Goal: Transaction & Acquisition: Purchase product/service

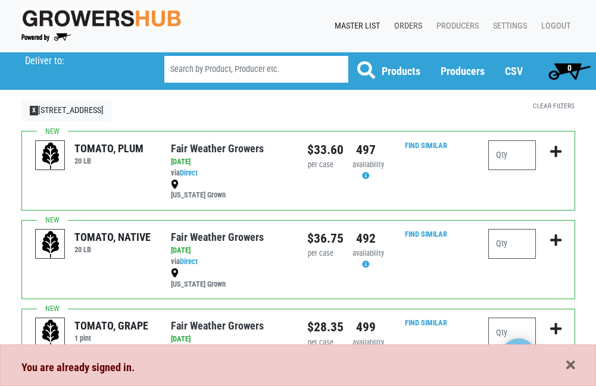
click at [409, 22] on link "Orders" at bounding box center [406, 26] width 42 height 23
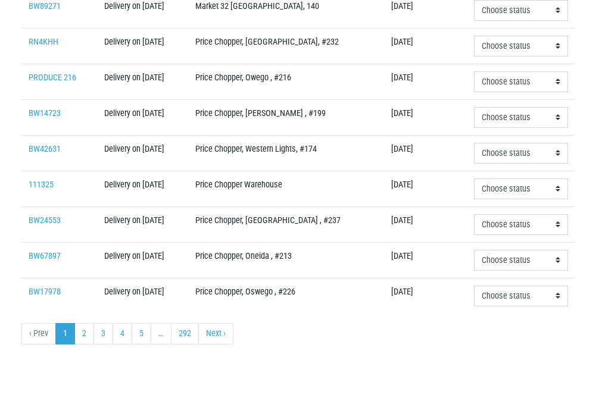
scroll to position [424, 0]
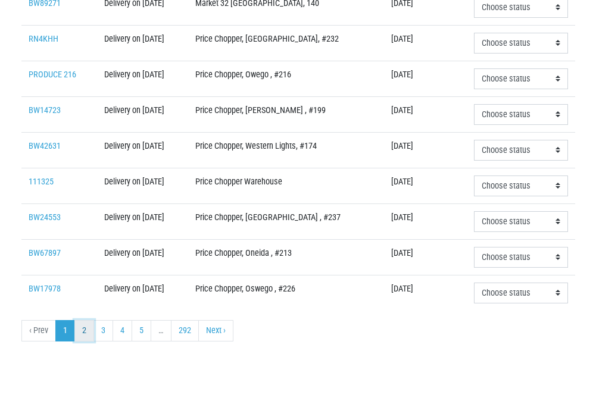
click at [83, 327] on link "2" at bounding box center [84, 330] width 20 height 21
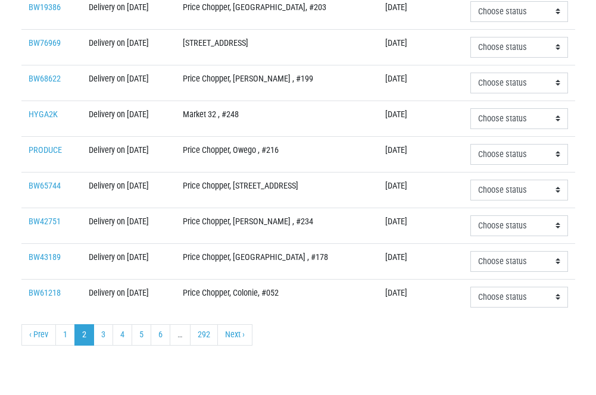
scroll to position [424, 0]
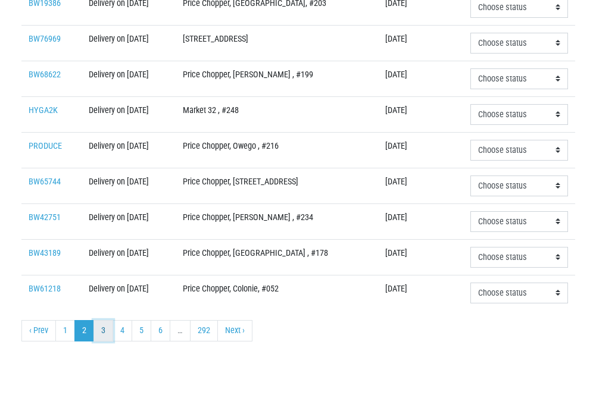
click at [100, 330] on link "3" at bounding box center [103, 330] width 20 height 21
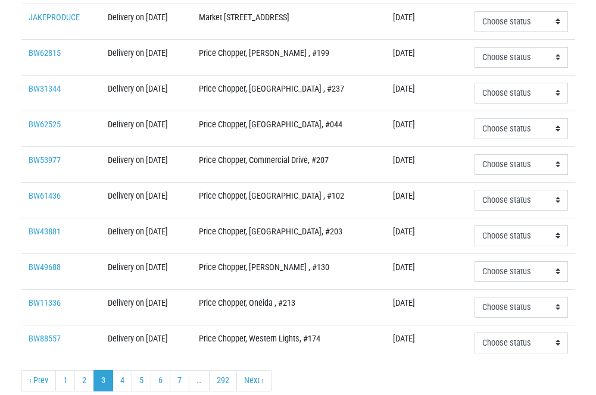
scroll to position [417, 0]
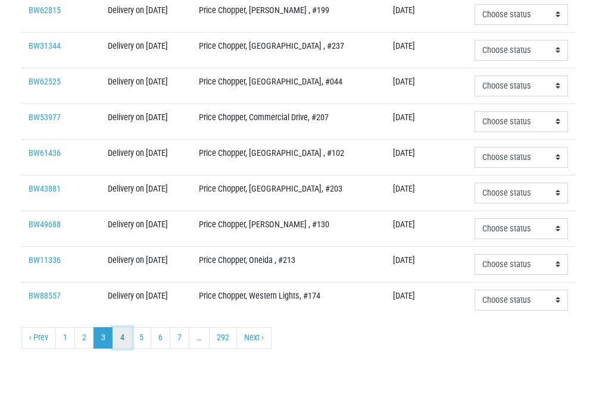
click at [120, 339] on link "4" at bounding box center [123, 337] width 20 height 21
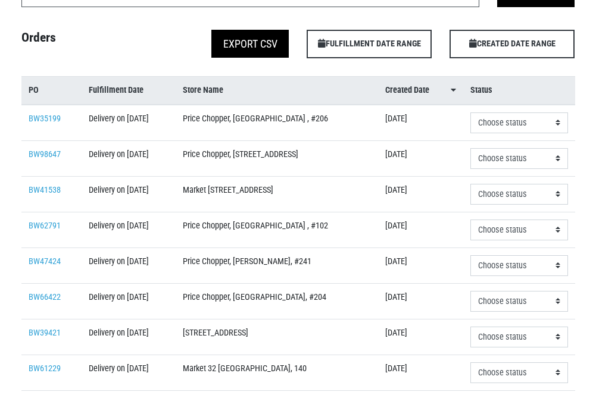
scroll to position [119, 0]
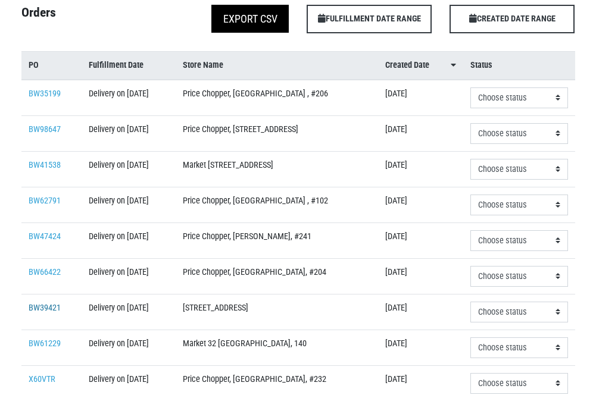
click at [48, 306] on link "BW39421" at bounding box center [45, 308] width 32 height 10
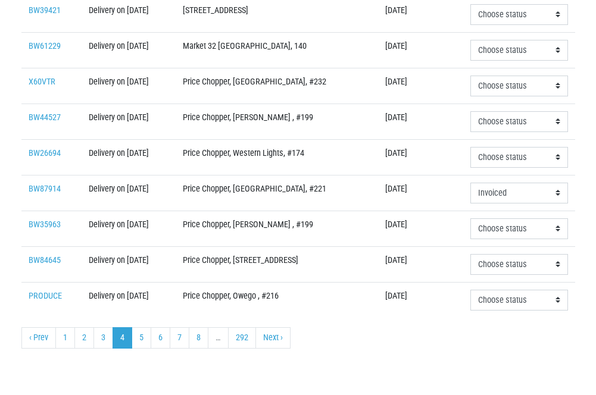
scroll to position [424, 0]
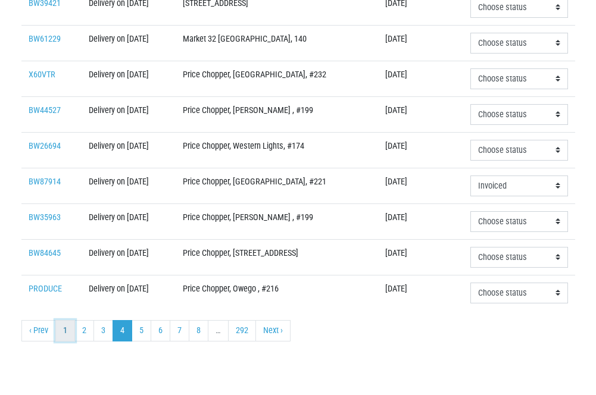
click at [64, 332] on link "1" at bounding box center [65, 330] width 20 height 21
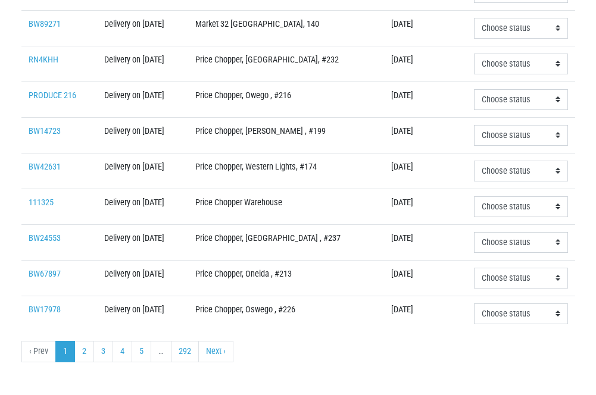
scroll to position [417, 0]
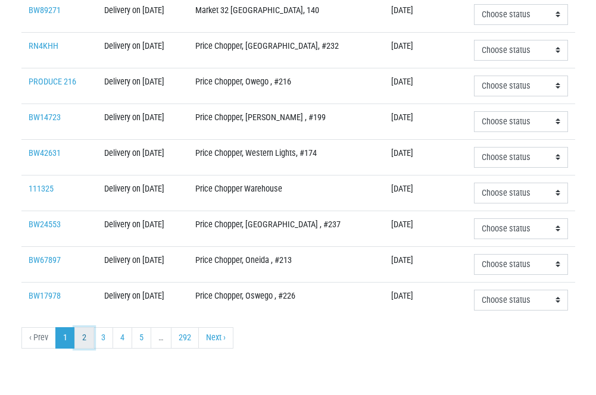
click at [86, 340] on link "2" at bounding box center [84, 337] width 20 height 21
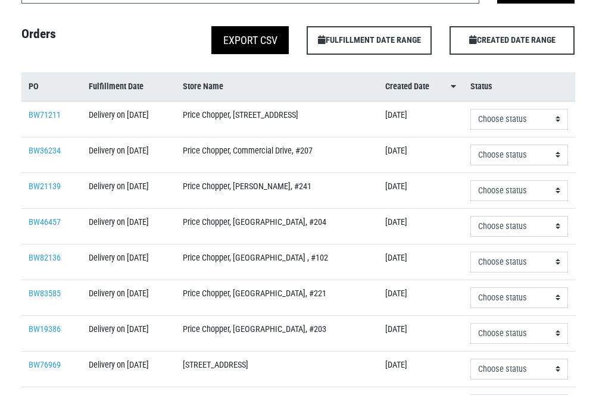
scroll to position [119, 0]
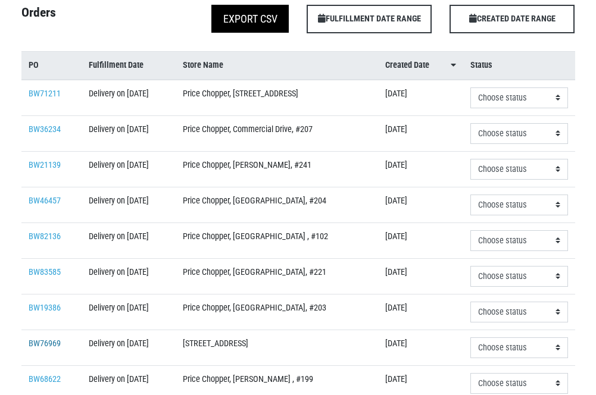
click at [40, 341] on link "BW76969" at bounding box center [45, 344] width 32 height 10
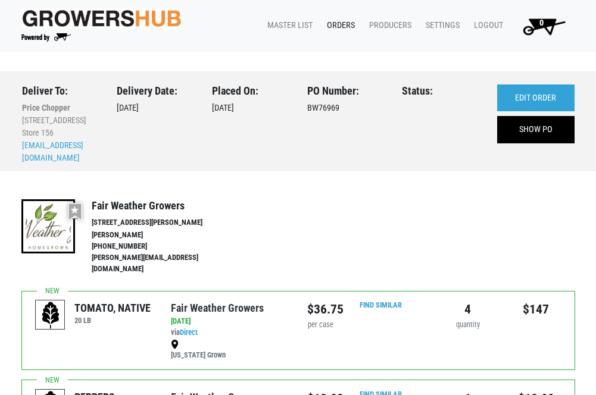
click at [341, 23] on link "Orders" at bounding box center [338, 25] width 42 height 23
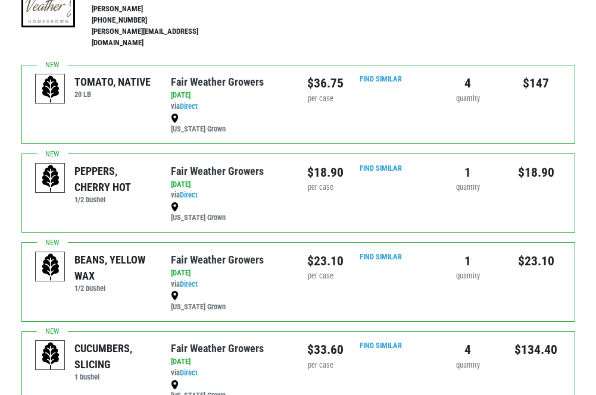
scroll to position [238, 0]
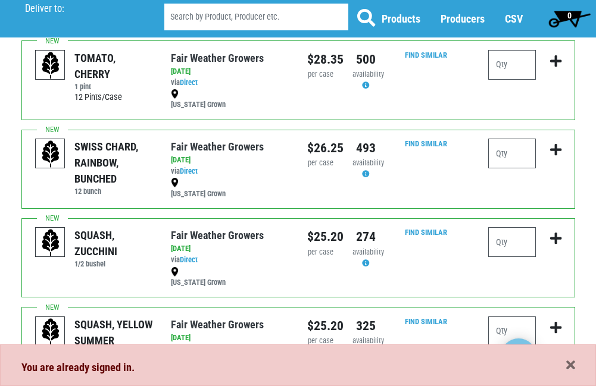
scroll to position [417, 0]
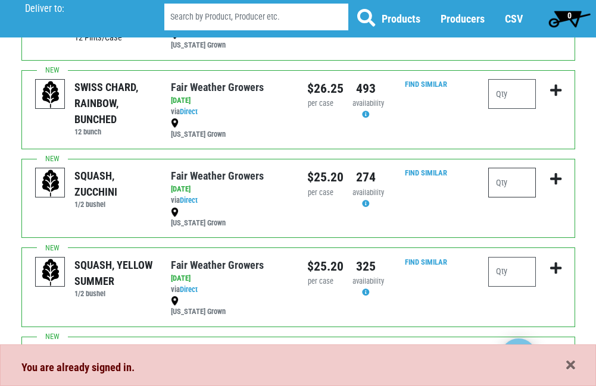
click at [507, 185] on input "number" at bounding box center [512, 183] width 48 height 30
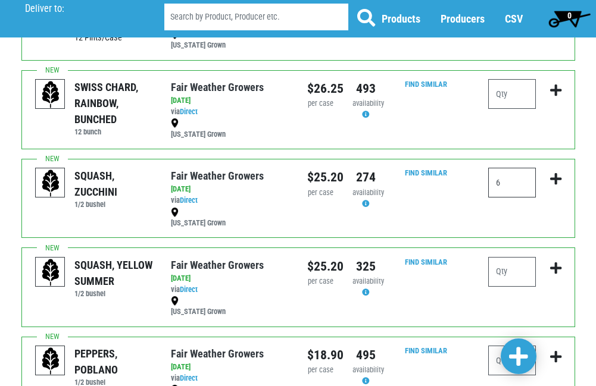
type input "6"
click at [558, 174] on icon "submit" at bounding box center [555, 179] width 11 height 13
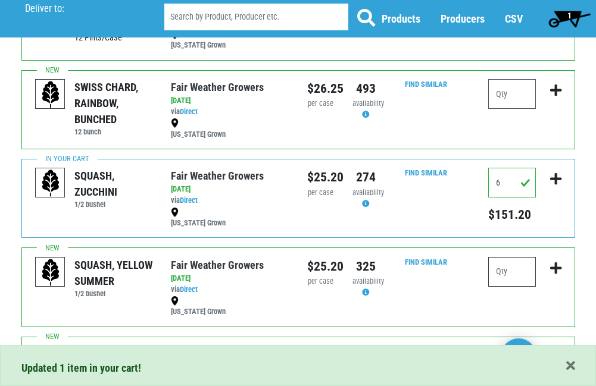
click at [507, 272] on input "number" at bounding box center [512, 272] width 48 height 30
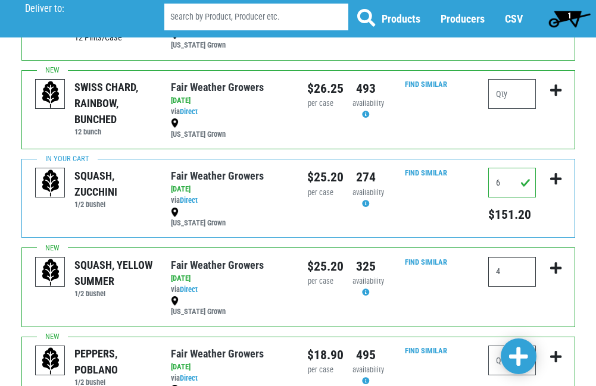
type input "4"
click at [555, 270] on icon "submit" at bounding box center [555, 268] width 11 height 13
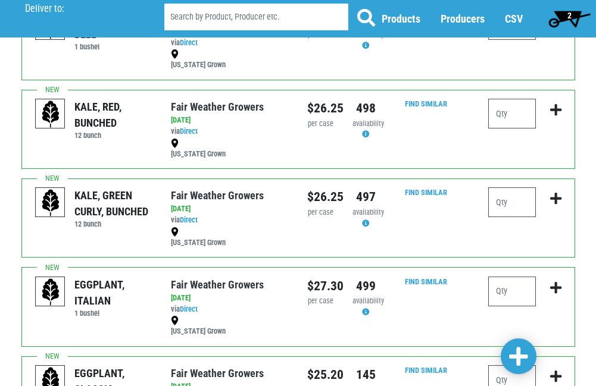
scroll to position [1488, 0]
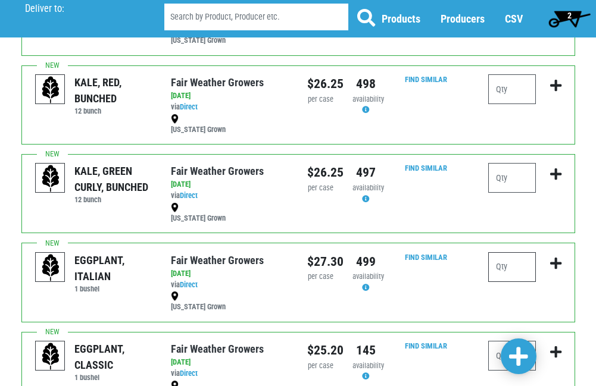
click at [505, 266] on input "number" at bounding box center [512, 267] width 48 height 30
type input "2"
click at [555, 262] on icon "submit" at bounding box center [555, 263] width 11 height 13
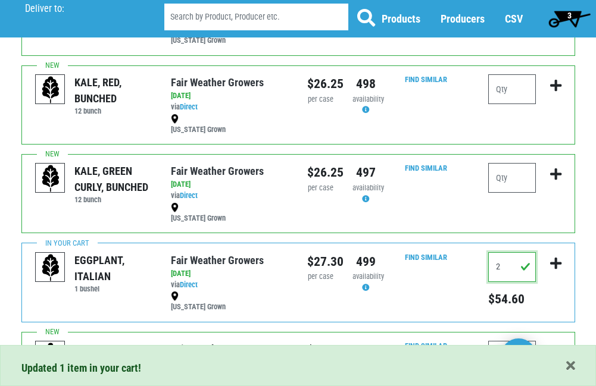
click at [501, 269] on input "2" at bounding box center [512, 267] width 48 height 30
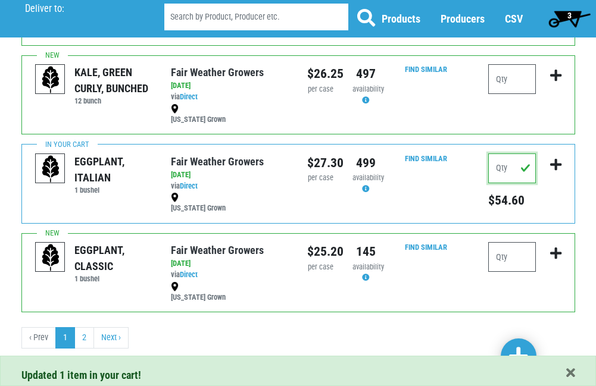
scroll to position [1589, 0]
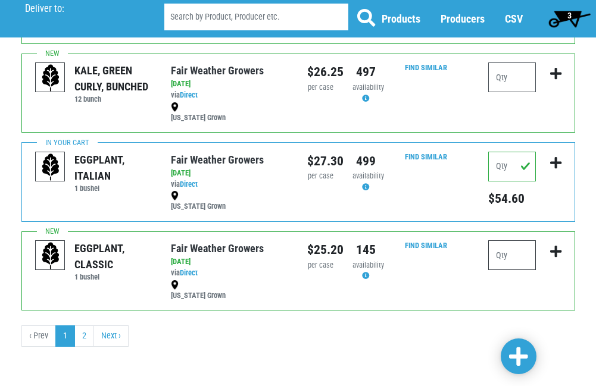
click at [510, 259] on input "number" at bounding box center [512, 256] width 48 height 30
type input "2"
click at [551, 250] on icon "submit" at bounding box center [555, 251] width 11 height 13
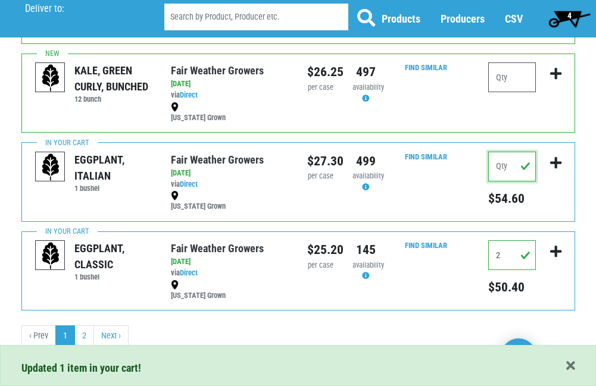
click at [509, 178] on input "number" at bounding box center [512, 167] width 48 height 30
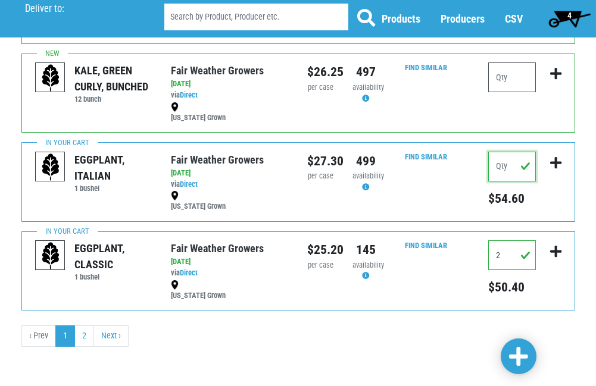
click at [509, 178] on input "number" at bounding box center [512, 167] width 48 height 30
type input "0"
click at [554, 161] on icon "submit" at bounding box center [555, 163] width 11 height 13
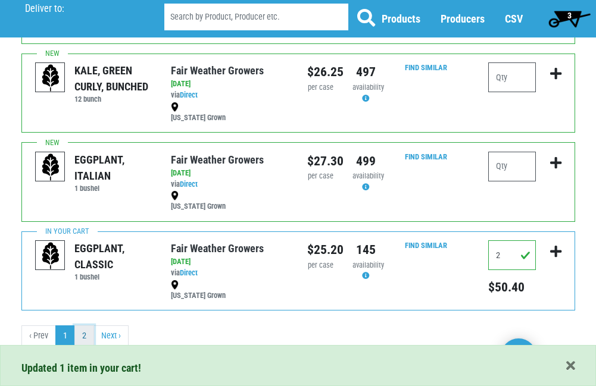
click at [82, 333] on link "2" at bounding box center [84, 336] width 20 height 21
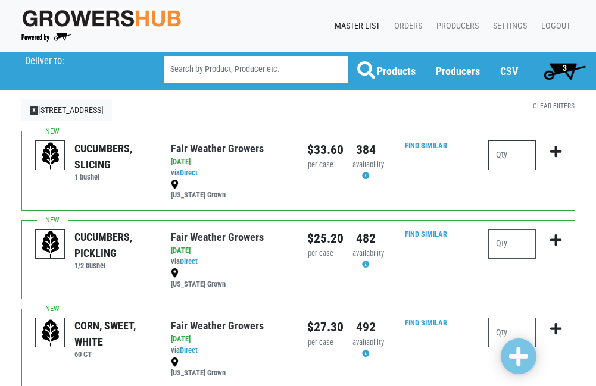
click at [506, 160] on input "number" at bounding box center [512, 156] width 48 height 30
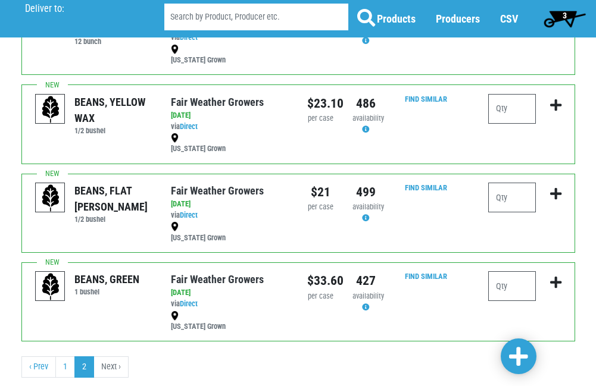
scroll to position [595, 0]
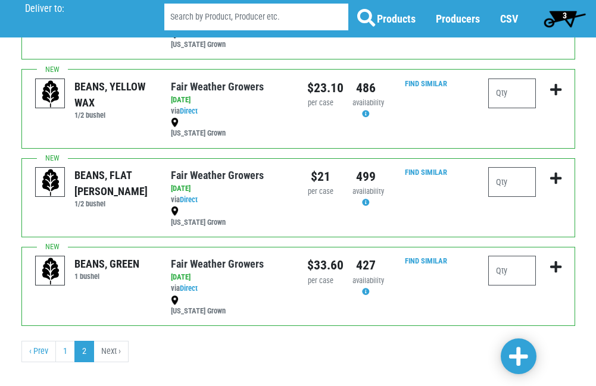
type input "3"
click at [515, 271] on input "number" at bounding box center [512, 271] width 48 height 30
type input "2"
click at [554, 263] on icon "submit" at bounding box center [555, 267] width 11 height 13
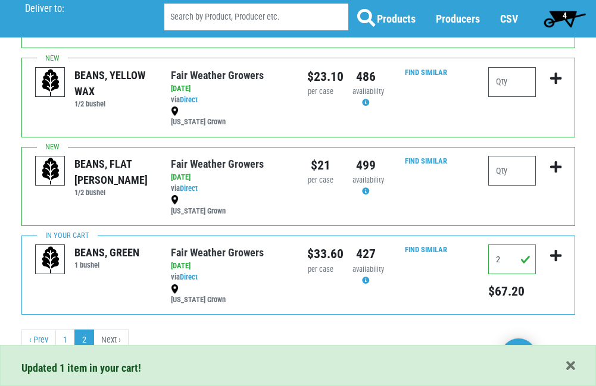
scroll to position [611, 0]
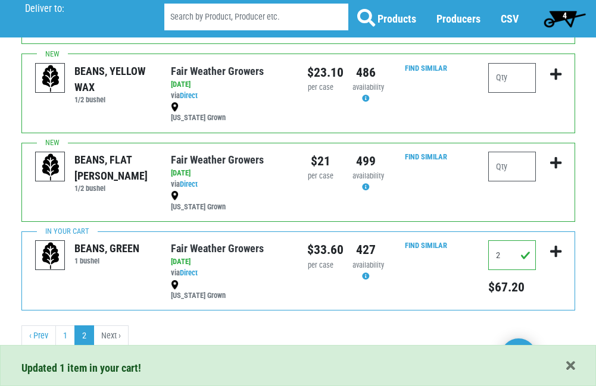
click at [566, 11] on span "4" at bounding box center [565, 16] width 4 height 10
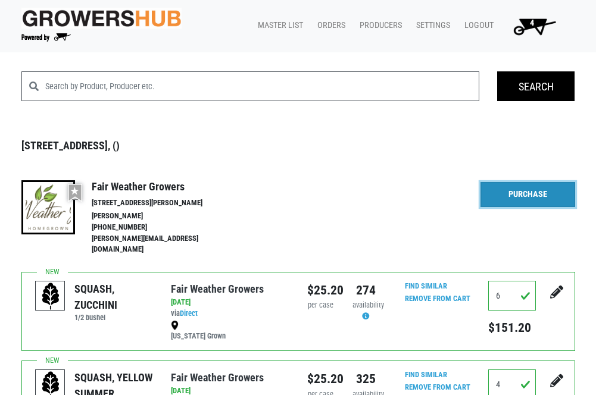
click at [511, 192] on link "Purchase" at bounding box center [527, 194] width 94 height 25
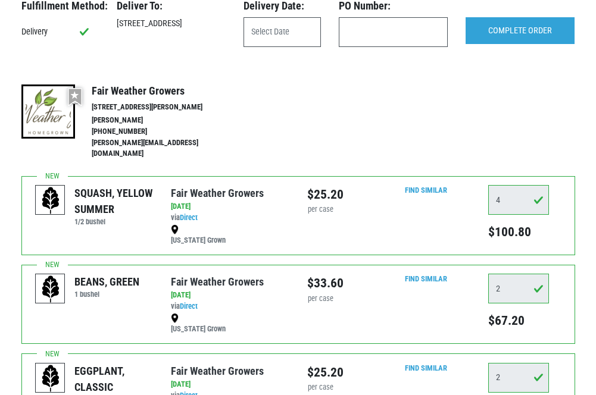
scroll to position [60, 0]
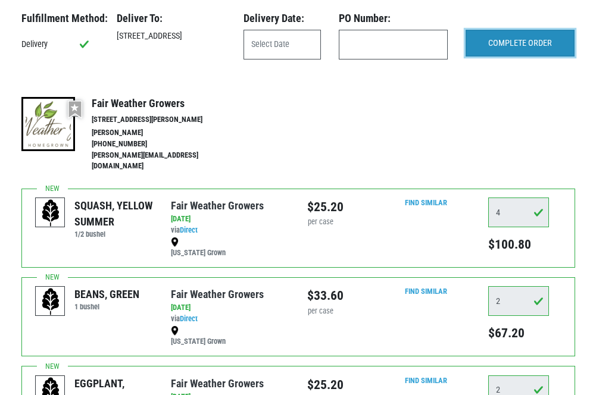
click at [501, 43] on input "COMPLETE ORDER" at bounding box center [520, 43] width 109 height 27
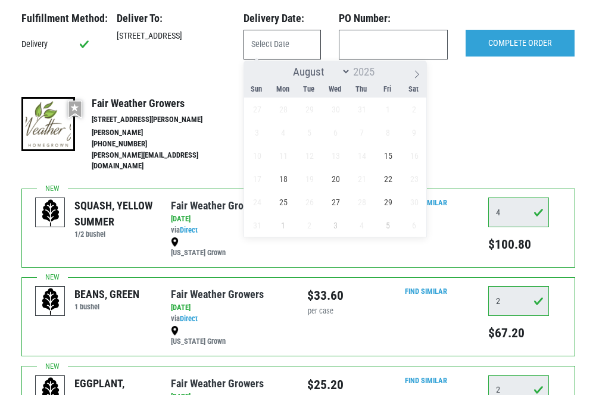
click at [279, 44] on input "text" at bounding box center [282, 45] width 77 height 30
click at [267, 46] on input "text" at bounding box center [282, 45] width 77 height 30
click at [388, 154] on span "15" at bounding box center [387, 155] width 23 height 23
type input "2025-08-15"
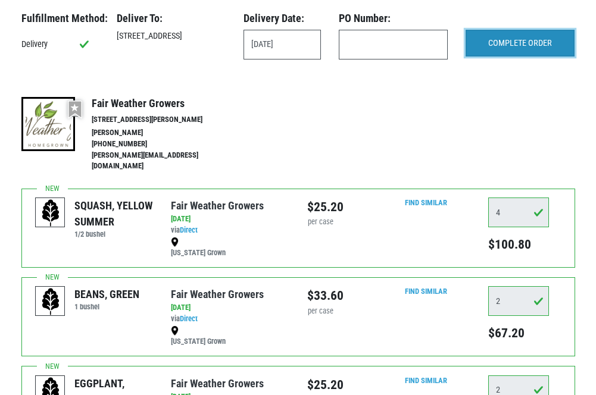
click at [494, 39] on input "COMPLETE ORDER" at bounding box center [520, 43] width 109 height 27
